Goal: Leave review/rating

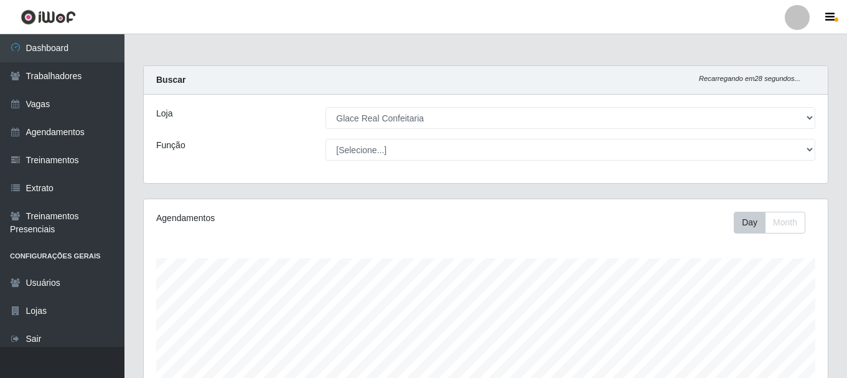
select select "445"
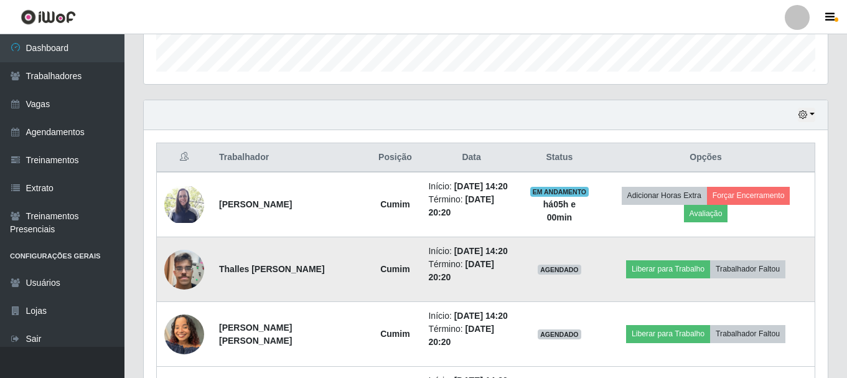
scroll to position [258, 684]
click at [186, 269] on img at bounding box center [184, 269] width 40 height 53
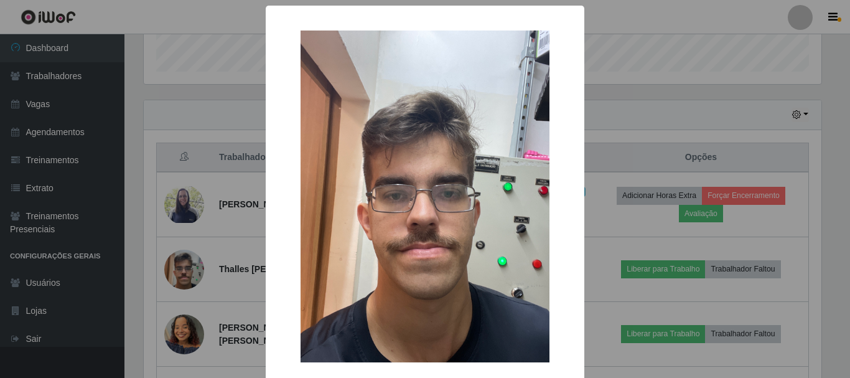
click at [664, 104] on div "× OK Cancel" at bounding box center [425, 189] width 850 height 378
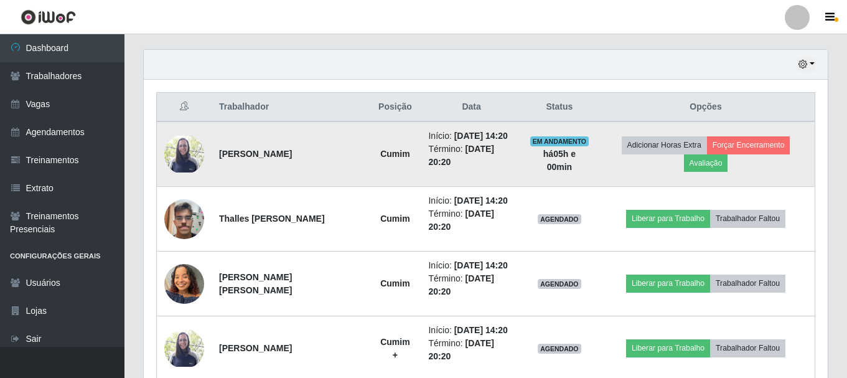
scroll to position [299, 0]
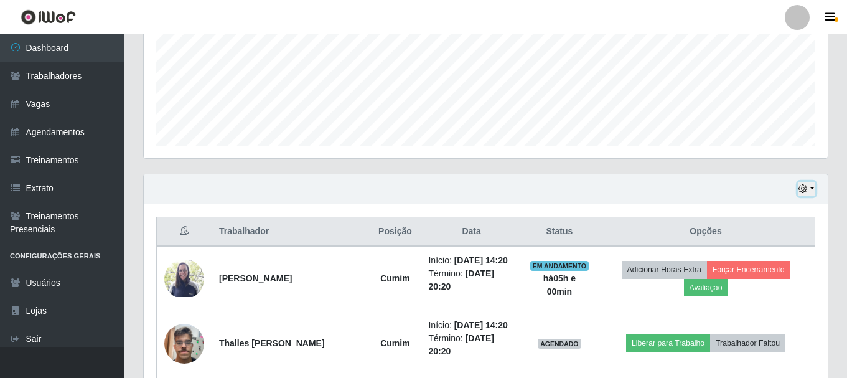
click at [814, 185] on button "button" at bounding box center [806, 189] width 17 height 14
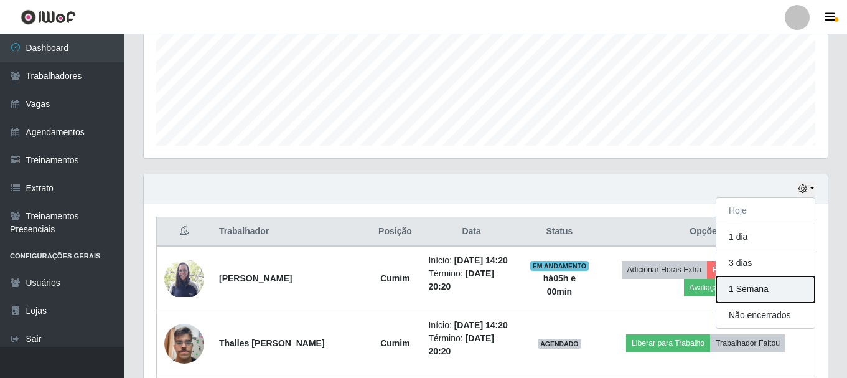
click at [763, 294] on button "1 Semana" at bounding box center [765, 289] width 98 height 26
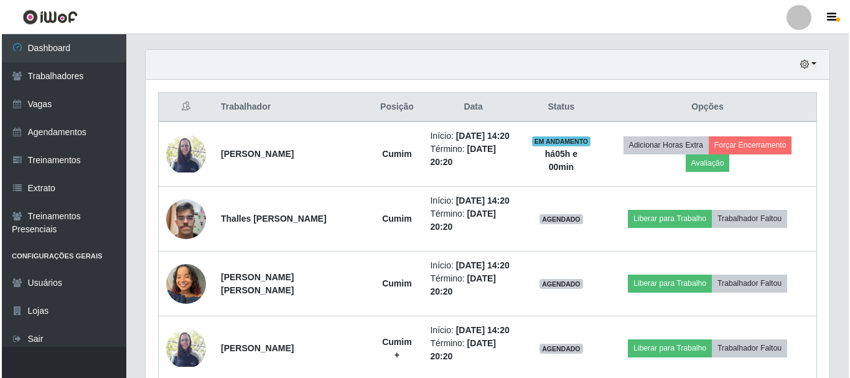
scroll to position [486, 0]
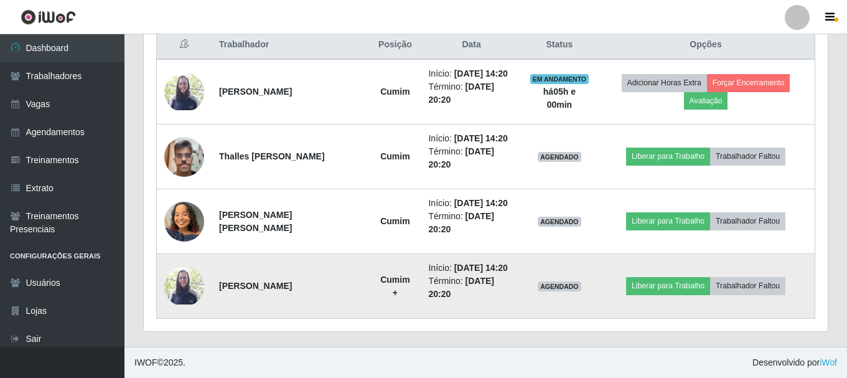
click at [188, 283] on img at bounding box center [184, 286] width 40 height 37
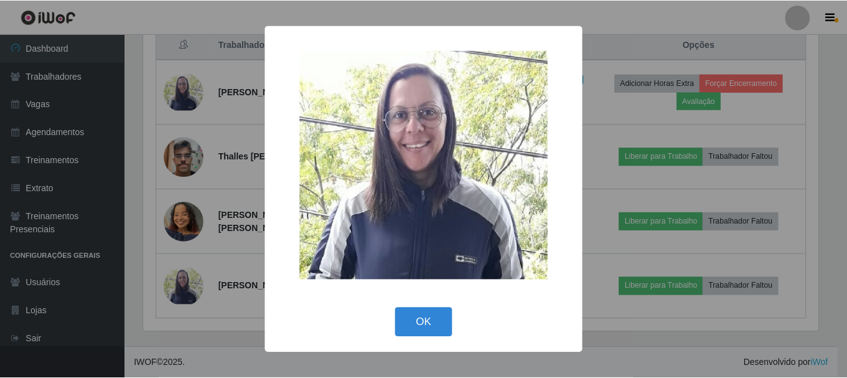
scroll to position [258, 678]
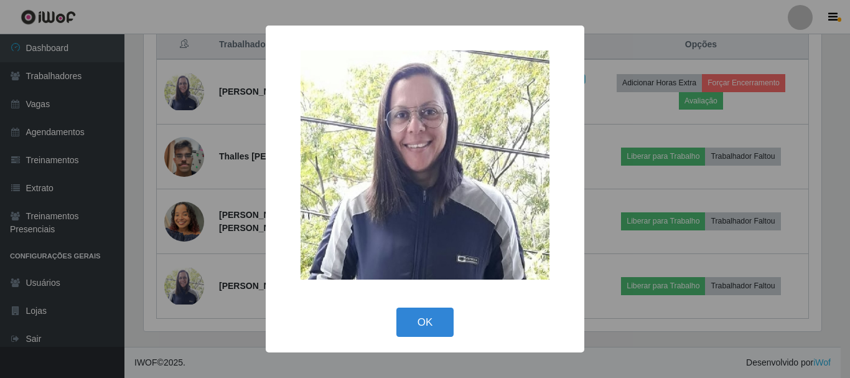
click at [654, 334] on div "× OK Cancel" at bounding box center [425, 189] width 850 height 378
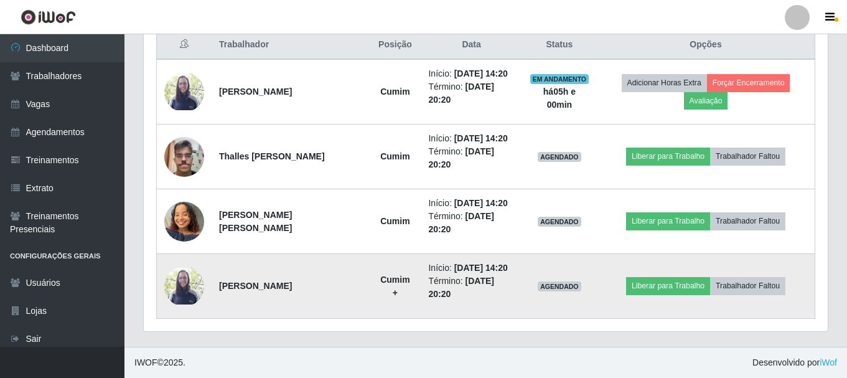
scroll to position [258, 684]
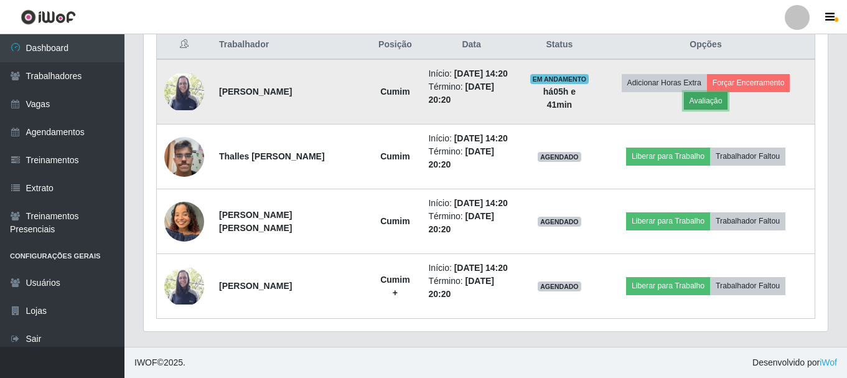
click at [706, 100] on button "Avaliação" at bounding box center [706, 100] width 44 height 17
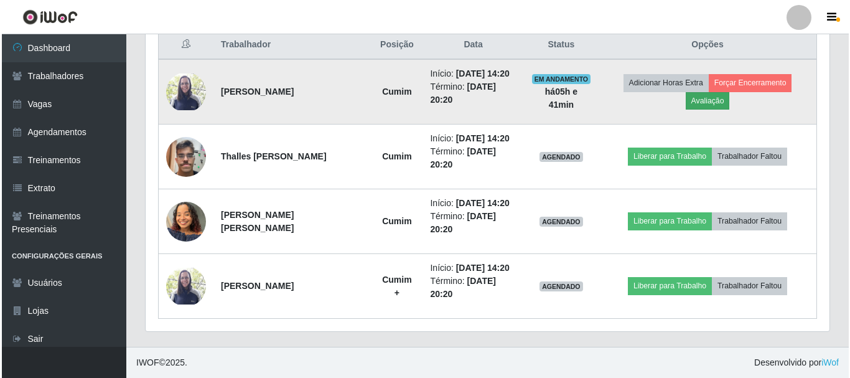
scroll to position [258, 678]
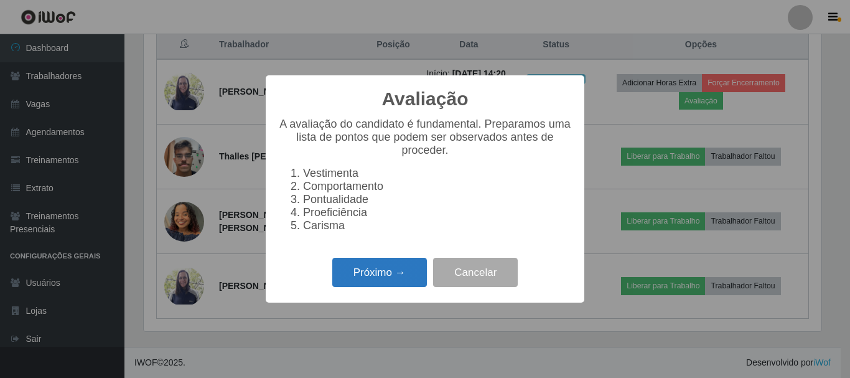
click at [373, 283] on button "Próximo →" at bounding box center [379, 272] width 95 height 29
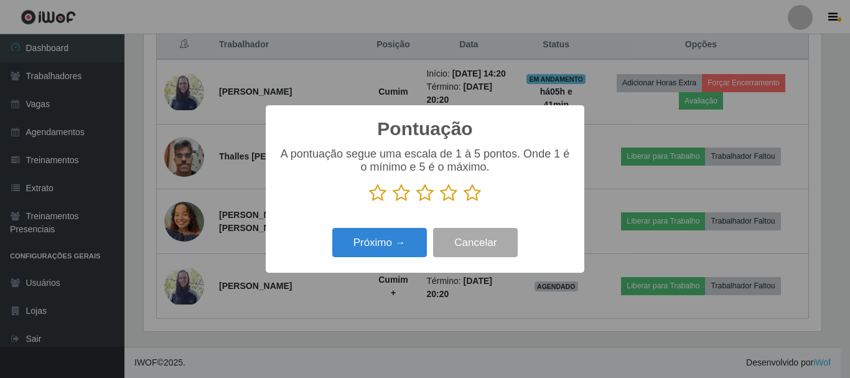
click at [473, 197] on icon at bounding box center [472, 193] width 17 height 19
click at [464, 202] on input "radio" at bounding box center [464, 202] width 0 height 0
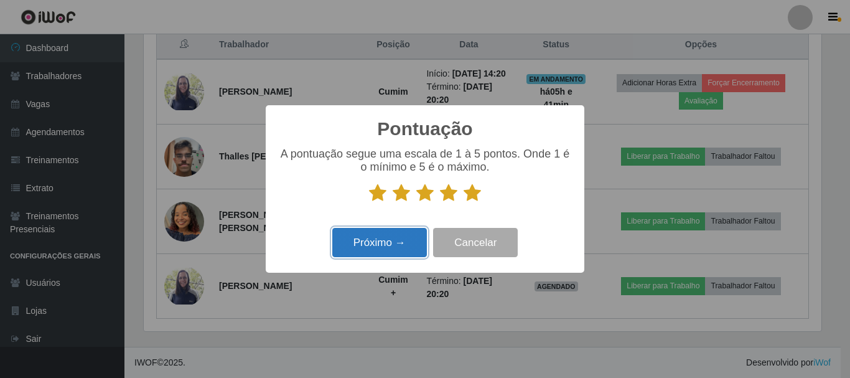
click at [373, 246] on button "Próximo →" at bounding box center [379, 242] width 95 height 29
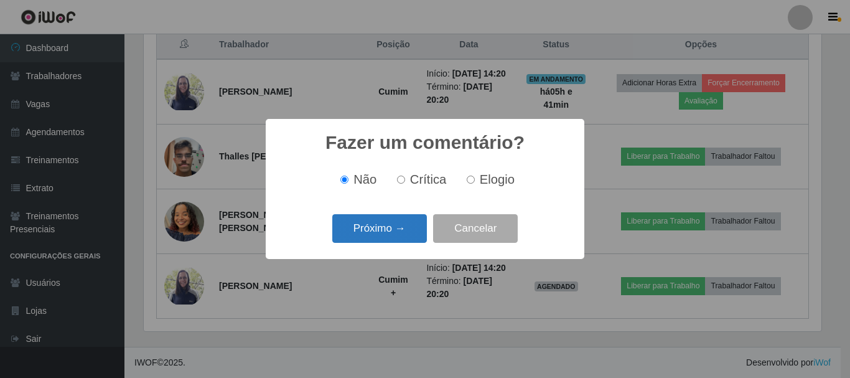
click at [391, 225] on button "Próximo →" at bounding box center [379, 228] width 95 height 29
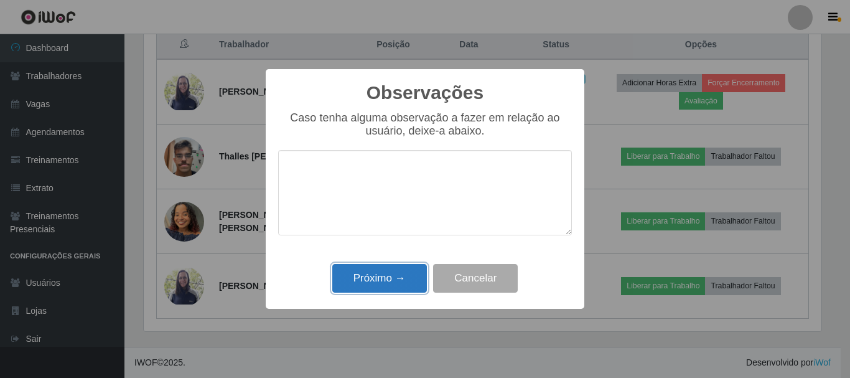
click at [394, 278] on button "Próximo →" at bounding box center [379, 278] width 95 height 29
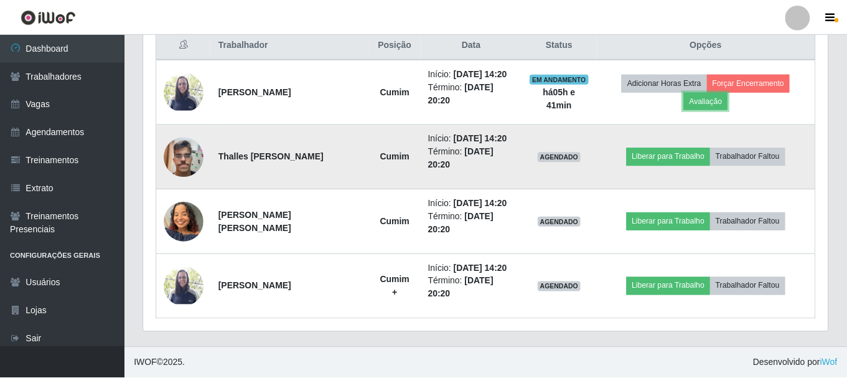
scroll to position [258, 684]
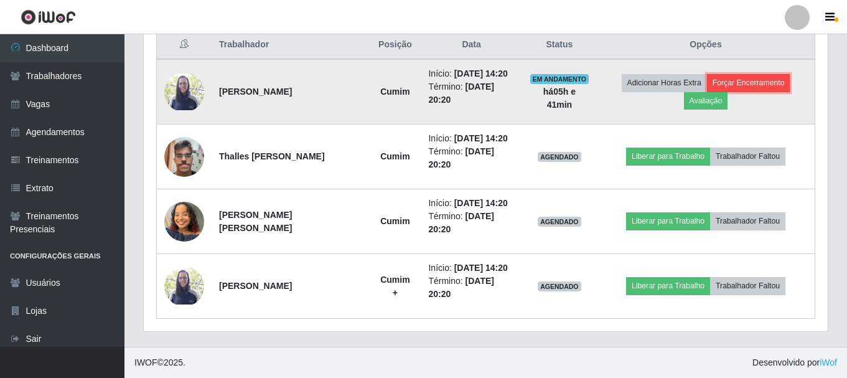
click at [738, 83] on button "Forçar Encerramento" at bounding box center [748, 82] width 83 height 17
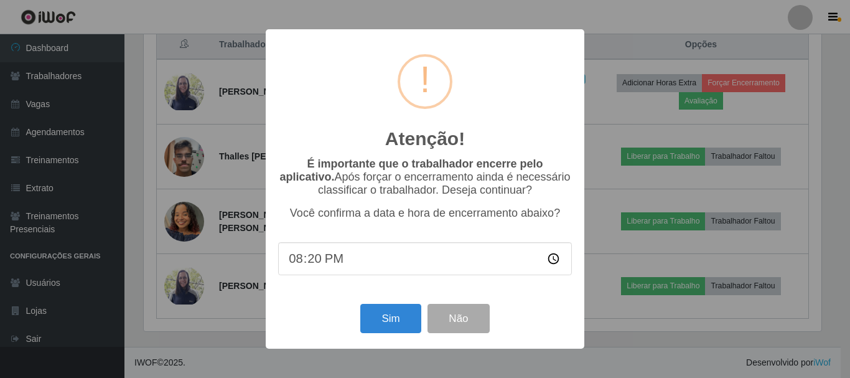
click at [316, 271] on input "20:20" at bounding box center [425, 258] width 294 height 33
click at [377, 319] on button "Sim" at bounding box center [390, 318] width 60 height 29
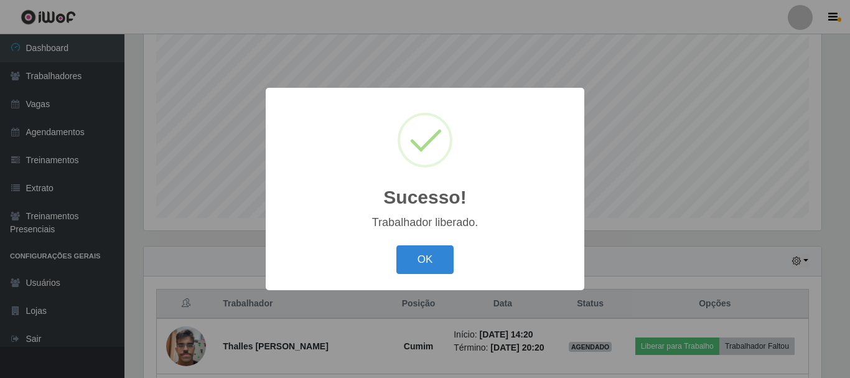
click at [397, 245] on button "OK" at bounding box center [426, 259] width 58 height 29
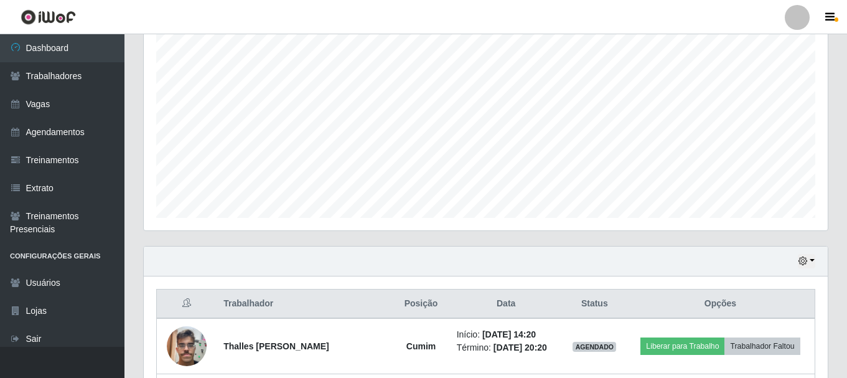
scroll to position [40, 0]
